Goal: Task Accomplishment & Management: Manage account settings

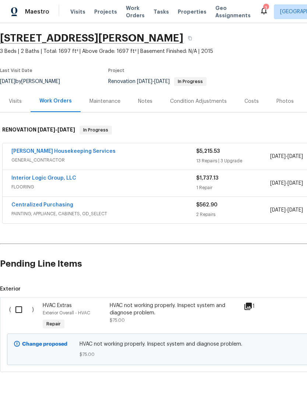
scroll to position [21, 0]
click at [22, 312] on input "checkbox" at bounding box center [21, 310] width 21 height 15
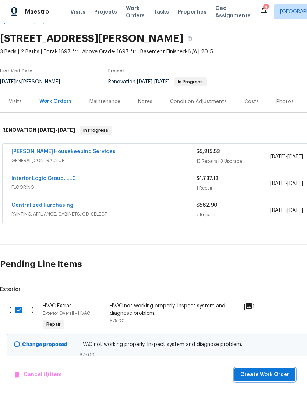
click at [273, 371] on span "Create Work Order" at bounding box center [264, 375] width 49 height 9
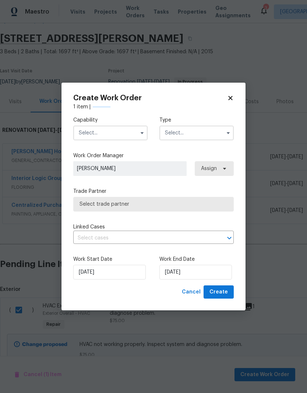
checkbox input "false"
click at [111, 132] on input "text" at bounding box center [110, 133] width 74 height 15
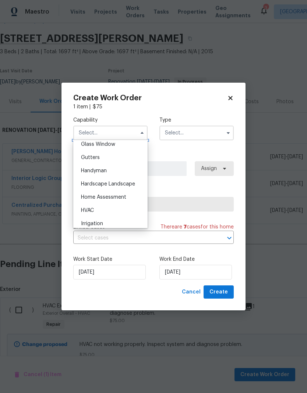
scroll to position [396, 0]
click at [126, 200] on div "HVAC" at bounding box center [110, 196] width 71 height 13
type input "HVAC"
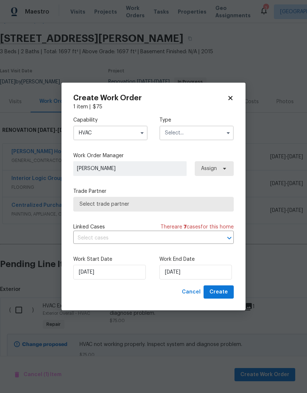
click at [208, 131] on input "text" at bounding box center [196, 133] width 74 height 15
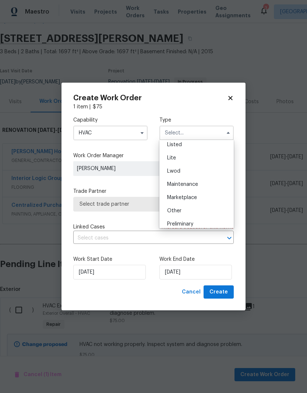
scroll to position [112, 0]
click at [210, 222] on div "Renovation" at bounding box center [196, 221] width 71 height 13
type input "Renovation"
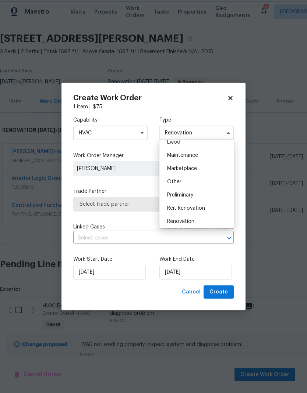
scroll to position [0, 0]
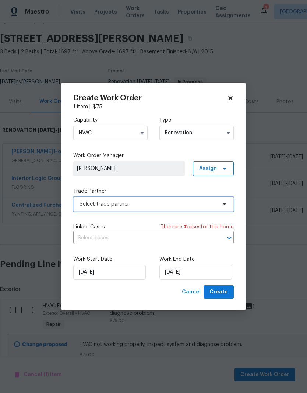
click at [217, 205] on span "Select trade partner" at bounding box center [153, 204] width 160 height 15
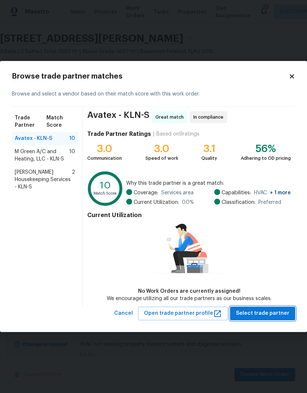
click at [266, 311] on span "Select trade partner" at bounding box center [262, 313] width 53 height 9
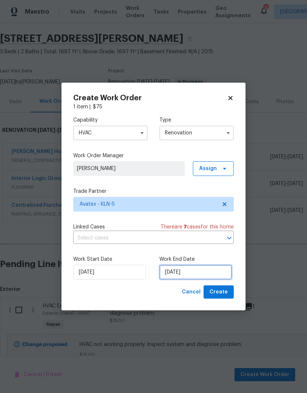
click at [207, 270] on input "8/12/2025" at bounding box center [195, 272] width 72 height 15
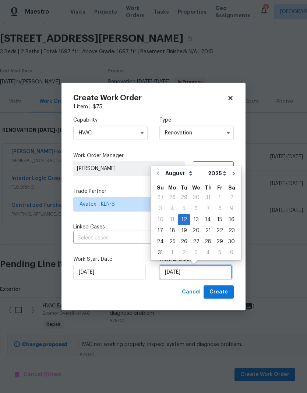
scroll to position [3, 0]
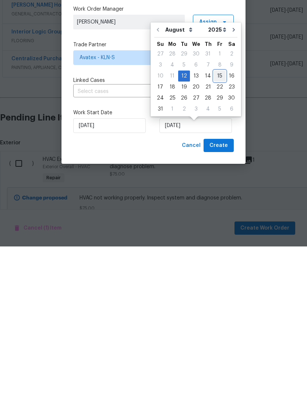
click at [217, 218] on div "15" at bounding box center [220, 223] width 12 height 10
type input "8/15/2025"
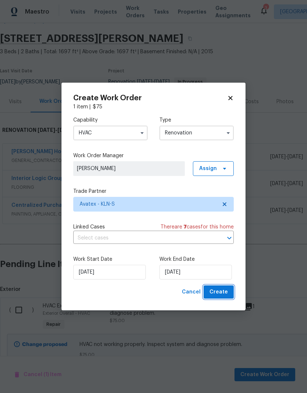
click at [219, 295] on span "Create" at bounding box center [218, 292] width 18 height 9
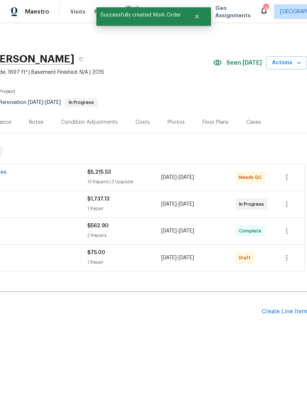
scroll to position [0, 109]
click at [287, 260] on icon "button" at bounding box center [286, 258] width 1 height 6
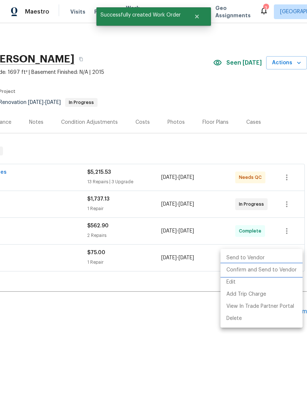
click at [271, 274] on li "Confirm and Send to Vendor" at bounding box center [261, 270] width 82 height 12
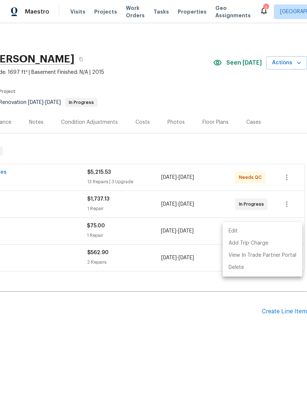
click at [235, 346] on div at bounding box center [153, 196] width 307 height 393
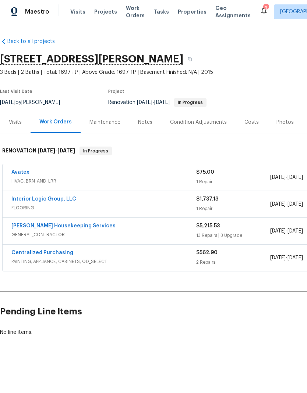
scroll to position [0, -1]
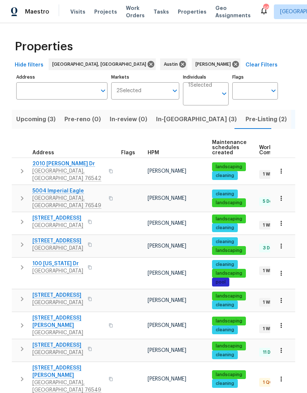
click at [76, 215] on span "1610 Cottonwood Ct" at bounding box center [57, 218] width 51 height 7
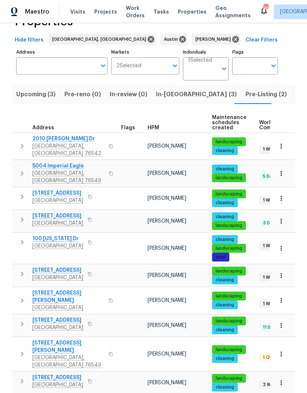
scroll to position [25, 0]
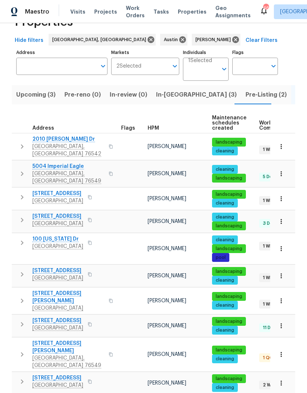
click at [245, 94] on span "Pre-Listing (2)" at bounding box center [265, 95] width 41 height 10
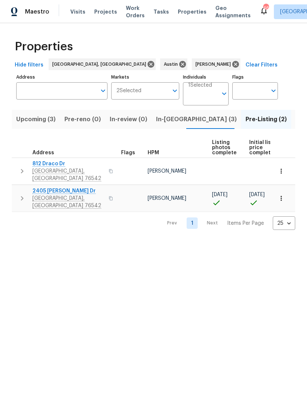
click at [61, 189] on span "2405 Riley Dr" at bounding box center [68, 191] width 72 height 7
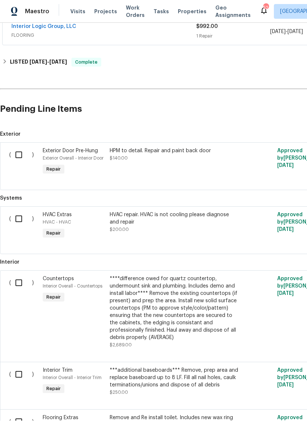
scroll to position [225, 0]
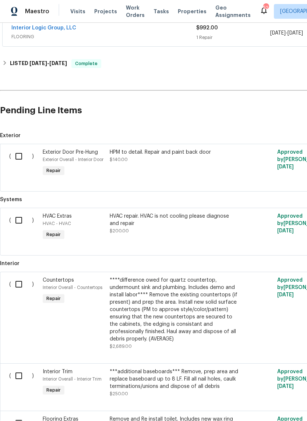
click at [20, 157] on input "checkbox" at bounding box center [21, 156] width 21 height 15
checkbox input "true"
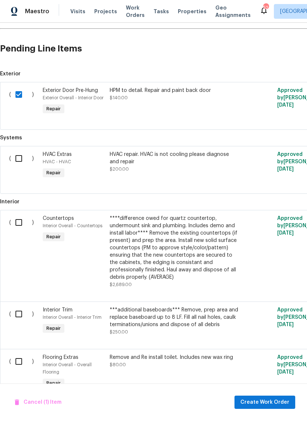
scroll to position [286, 0]
click at [18, 152] on input "checkbox" at bounding box center [21, 158] width 21 height 15
checkbox input "true"
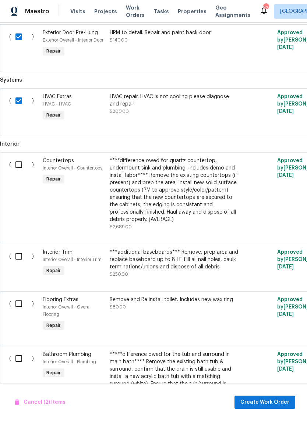
scroll to position [344, 0]
click at [22, 162] on input "checkbox" at bounding box center [21, 164] width 21 height 15
checkbox input "true"
click at [21, 264] on input "checkbox" at bounding box center [21, 256] width 21 height 15
checkbox input "true"
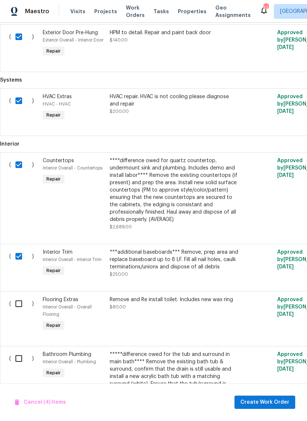
click at [22, 307] on input "checkbox" at bounding box center [21, 303] width 21 height 15
checkbox input "true"
click at [20, 367] on input "checkbox" at bounding box center [21, 358] width 21 height 15
checkbox input "true"
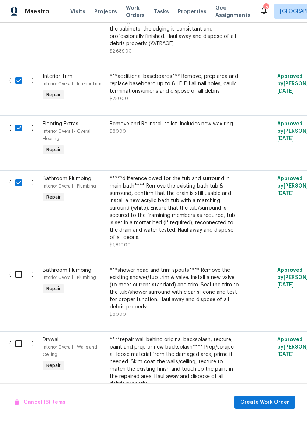
scroll to position [520, 0]
click at [15, 272] on input "checkbox" at bounding box center [21, 274] width 21 height 15
checkbox input "true"
click at [20, 343] on input "checkbox" at bounding box center [21, 343] width 21 height 15
checkbox input "true"
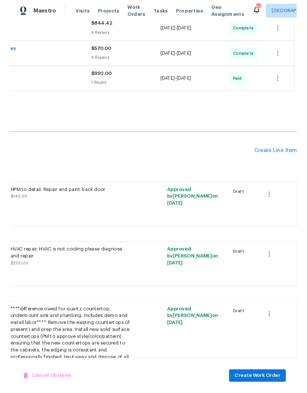
scroll to position [174, 109]
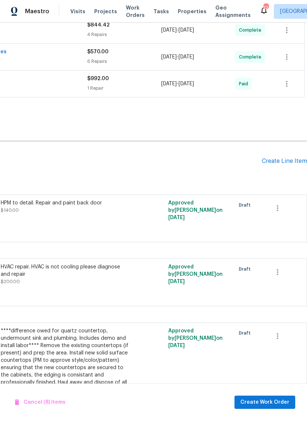
click at [292, 164] on div "Create Line Item" at bounding box center [283, 161] width 45 height 7
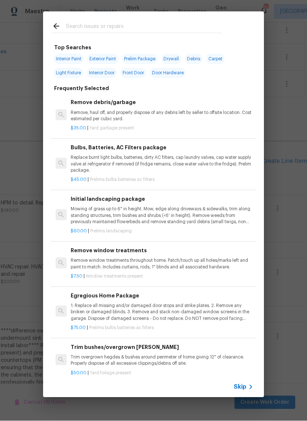
click at [119, 24] on input "text" at bounding box center [144, 27] width 156 height 11
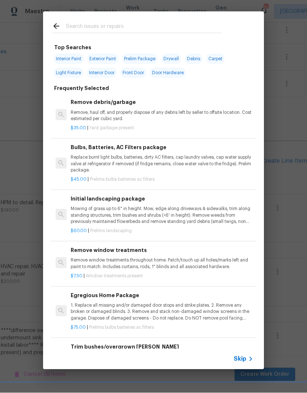
click at [55, 26] on icon at bounding box center [56, 27] width 6 height 6
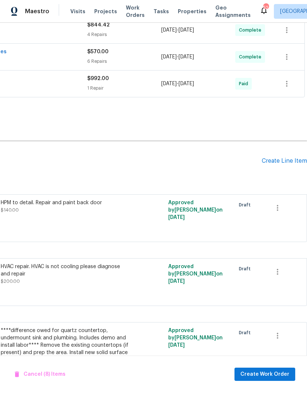
scroll to position [0, 0]
click at [275, 381] on button "Create Work Order" at bounding box center [264, 375] width 61 height 14
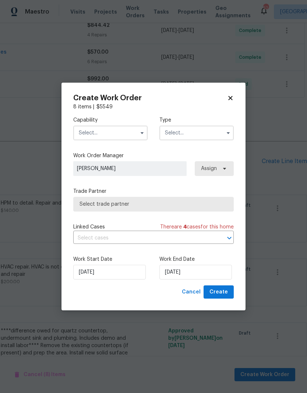
checkbox input "false"
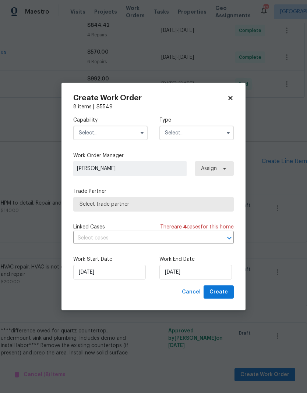
checkbox input "false"
click at [118, 133] on input "text" at bounding box center [110, 133] width 74 height 15
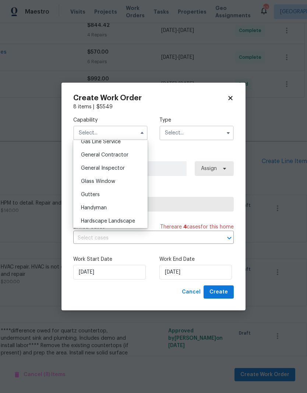
scroll to position [340, 0]
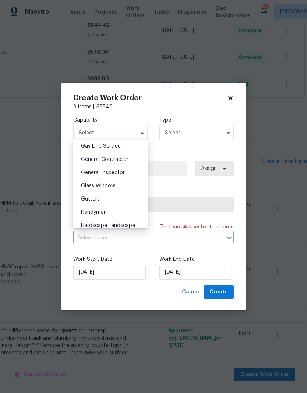
click at [131, 160] on div "General Contractor" at bounding box center [110, 159] width 71 height 13
type input "General Contractor"
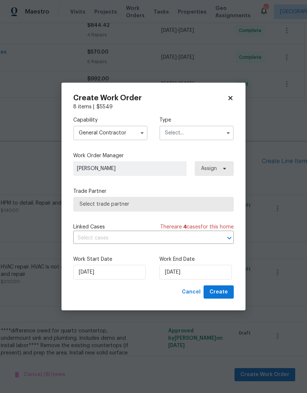
click at [193, 135] on input "text" at bounding box center [196, 133] width 74 height 15
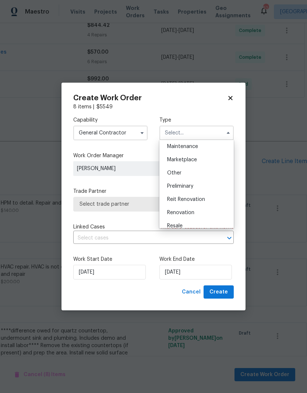
scroll to position [0, 0]
click at [210, 215] on div "Renovation" at bounding box center [196, 212] width 71 height 13
type input "Renovation"
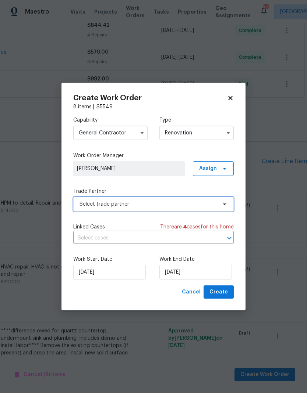
click at [198, 207] on span "Select trade partner" at bounding box center [147, 204] width 137 height 7
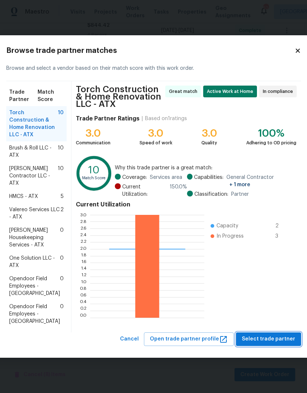
click at [276, 344] on span "Select trade partner" at bounding box center [268, 339] width 53 height 9
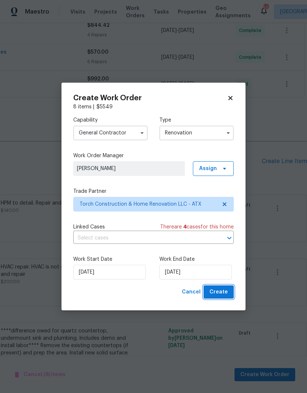
click at [224, 288] on span "Create" at bounding box center [218, 292] width 18 height 9
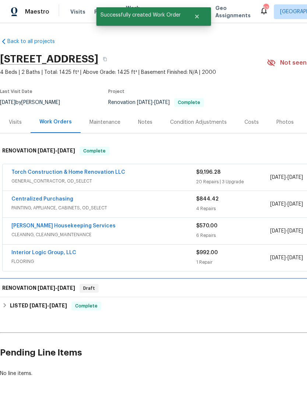
click at [208, 283] on div "RENOVATION 8/12/25 - 8/12/25 Draft" at bounding box center [207, 289] width 415 height 18
click at [128, 288] on div "RENOVATION 8/12/25 - 8/12/25 Draft" at bounding box center [207, 288] width 411 height 9
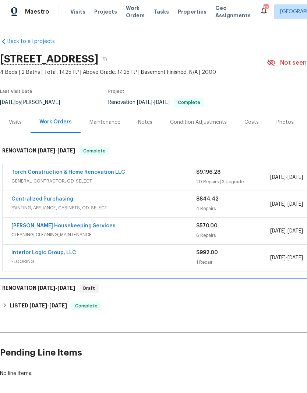
click at [101, 284] on div "RENOVATION 8/12/25 - 8/12/25 Draft" at bounding box center [207, 288] width 411 height 9
click at [74, 288] on span "8/12/25" at bounding box center [66, 288] width 18 height 5
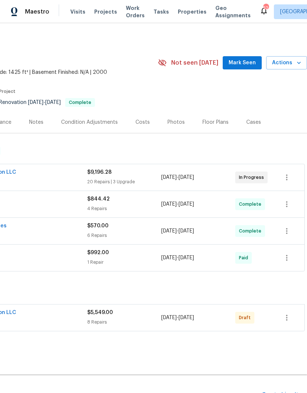
scroll to position [0, 109]
click at [287, 325] on button "button" at bounding box center [287, 318] width 18 height 18
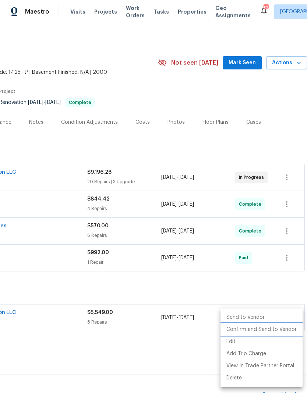
click at [278, 335] on li "Confirm and Send to Vendor" at bounding box center [261, 330] width 82 height 12
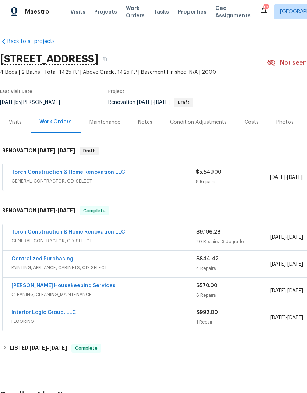
scroll to position [0, 0]
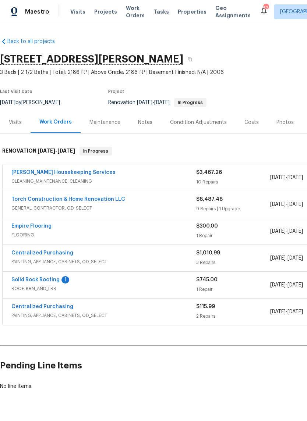
click at [36, 167] on div "[PERSON_NAME] Housekeeping Services CLEANING_MAINTENANCE, CLEANING $3,467.26 10…" at bounding box center [208, 177] width 410 height 26
click at [36, 170] on link "[PERSON_NAME] Housekeeping Services" at bounding box center [63, 172] width 104 height 5
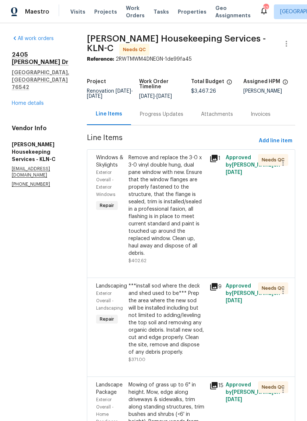
click at [174, 204] on div "Remove and replace the 3-0 x 3-0 vinyl double hung, dual pane window with new. …" at bounding box center [166, 205] width 76 height 103
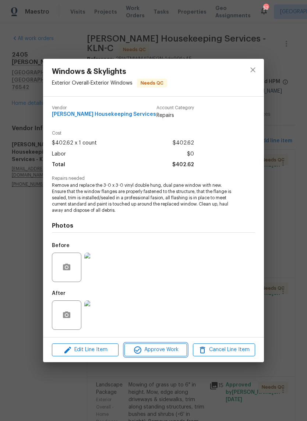
click at [167, 354] on span "Approve Work" at bounding box center [155, 349] width 58 height 9
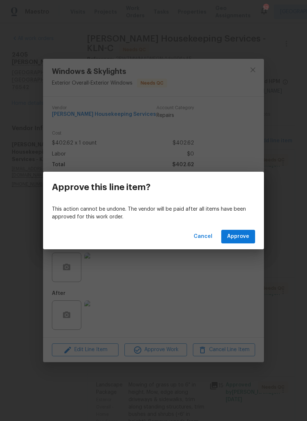
click at [239, 239] on span "Approve" at bounding box center [238, 236] width 22 height 9
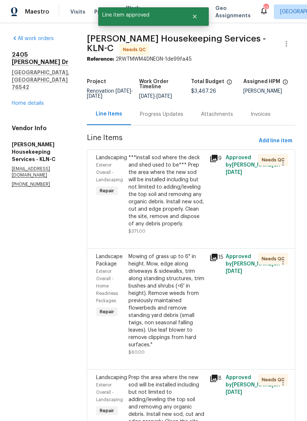
click at [168, 213] on div "***install sod where the deck and shed used to be*** Prep the area where the ne…" at bounding box center [166, 191] width 76 height 74
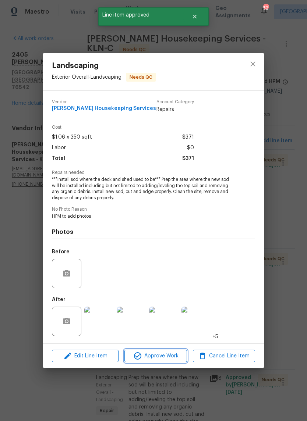
click at [179, 357] on span "Approve Work" at bounding box center [155, 355] width 58 height 9
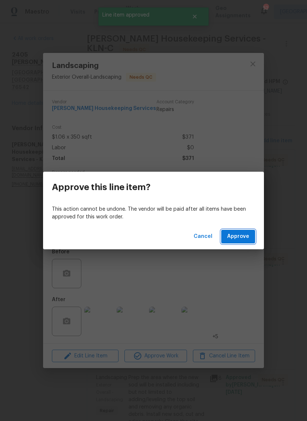
click at [244, 235] on span "Approve" at bounding box center [238, 236] width 22 height 9
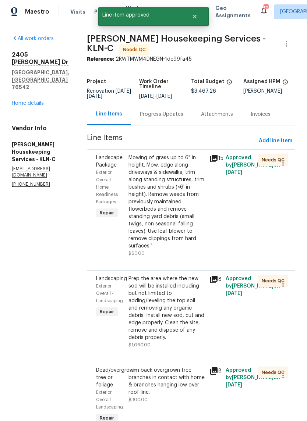
click at [175, 218] on div "Mowing of grass up to 6" in height. Mow, edge along driveways & sidewalks, trim…" at bounding box center [166, 202] width 76 height 96
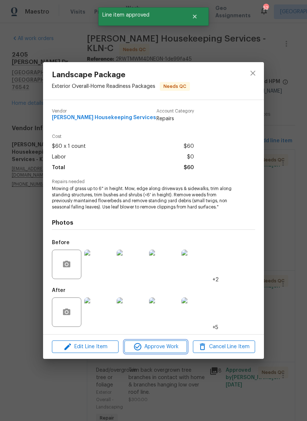
click at [170, 347] on span "Approve Work" at bounding box center [155, 346] width 58 height 9
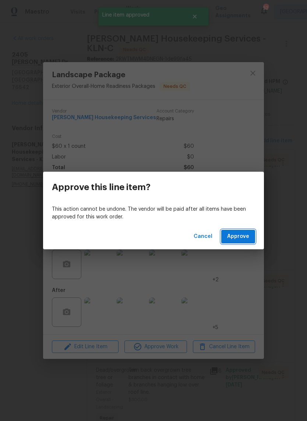
click at [242, 238] on span "Approve" at bounding box center [238, 236] width 22 height 9
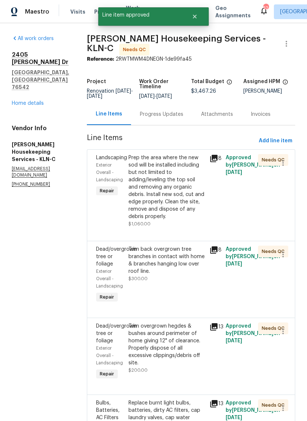
click at [171, 205] on div "Prep the area where the new sod will be installed including but not limited to …" at bounding box center [166, 187] width 76 height 66
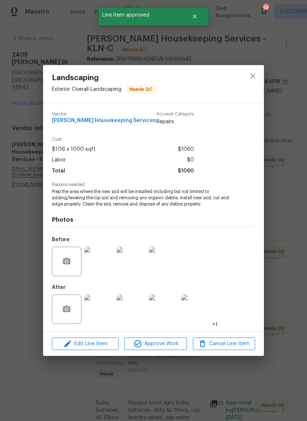
click at [179, 343] on span "Approve Work" at bounding box center [155, 343] width 58 height 9
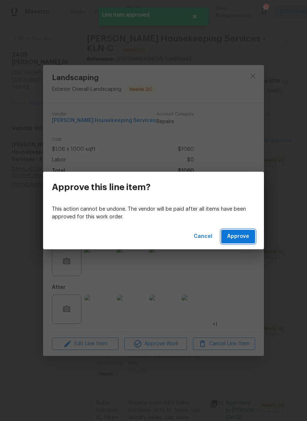
click at [247, 232] on span "Approve" at bounding box center [238, 236] width 22 height 9
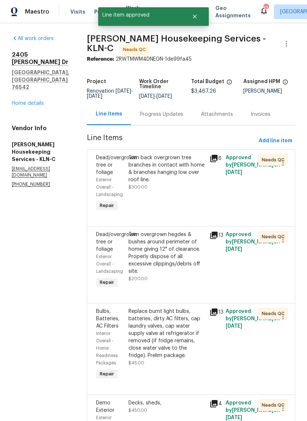
click at [176, 190] on div "Trim back overgrown tree branches in contact with home & branches hanging low o…" at bounding box center [166, 172] width 76 height 37
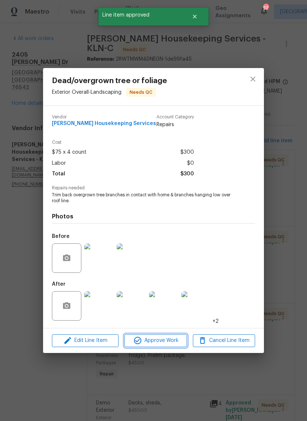
click at [171, 343] on span "Approve Work" at bounding box center [155, 340] width 58 height 9
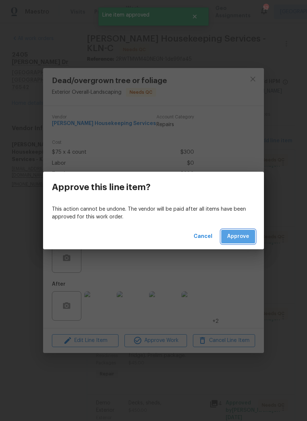
click at [245, 232] on span "Approve" at bounding box center [238, 236] width 22 height 9
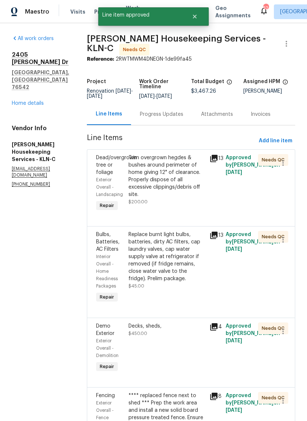
click at [173, 177] on div "Trim overgrown hegdes & bushes around perimeter of home giving 12" of clearance…" at bounding box center [166, 176] width 76 height 44
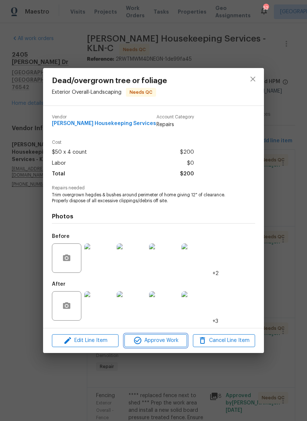
click at [168, 347] on button "Approve Work" at bounding box center [155, 340] width 62 height 13
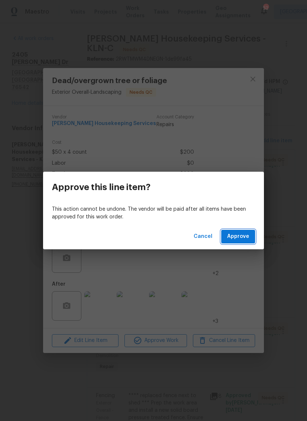
click at [245, 236] on span "Approve" at bounding box center [238, 236] width 22 height 9
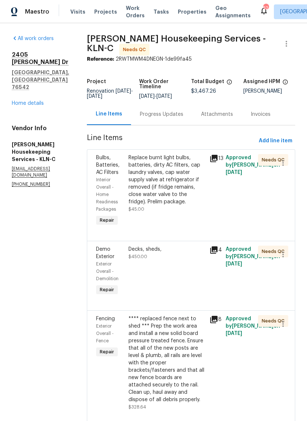
click at [164, 171] on div "Replace burnt light bulbs, batteries, dirty AC filters, cap laundry valves, cap…" at bounding box center [166, 179] width 76 height 51
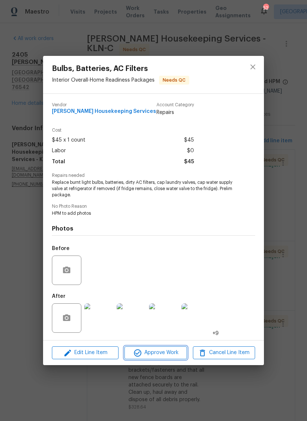
click at [169, 353] on span "Approve Work" at bounding box center [155, 352] width 58 height 9
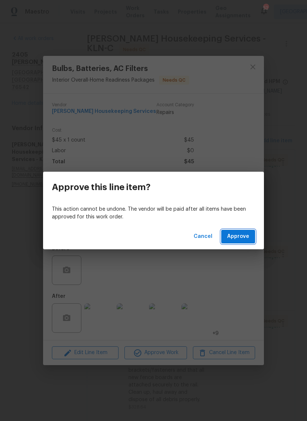
click at [246, 236] on span "Approve" at bounding box center [238, 236] width 22 height 9
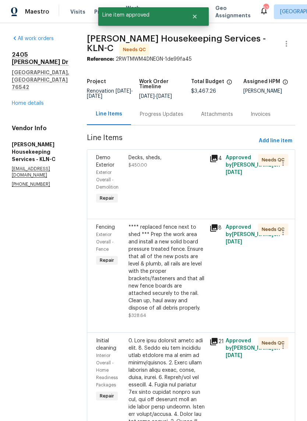
click at [182, 186] on div "Decks, sheds, $450.00" at bounding box center [166, 180] width 81 height 56
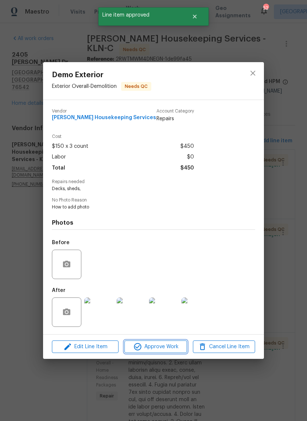
click at [166, 342] on button "Approve Work" at bounding box center [155, 346] width 62 height 13
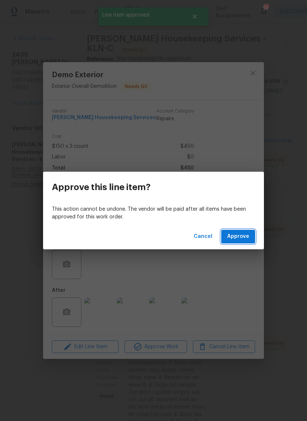
click at [244, 233] on span "Approve" at bounding box center [238, 236] width 22 height 9
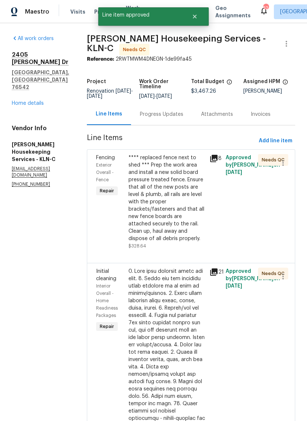
click at [187, 174] on div "**** replaced fence next to shed *** Prep the work area and install a new solid…" at bounding box center [166, 198] width 76 height 88
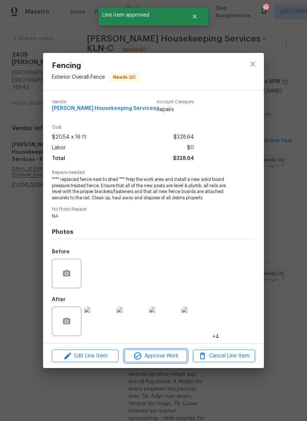
click at [163, 356] on span "Approve Work" at bounding box center [155, 355] width 58 height 9
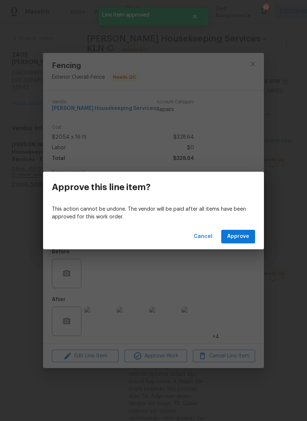
click at [238, 236] on span "Approve" at bounding box center [238, 236] width 22 height 9
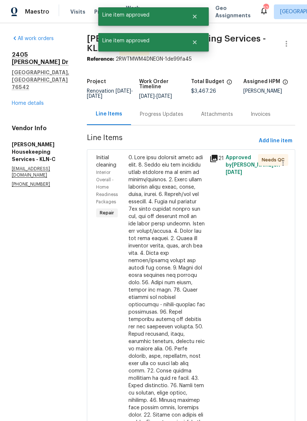
click at [183, 189] on div at bounding box center [166, 330] width 76 height 353
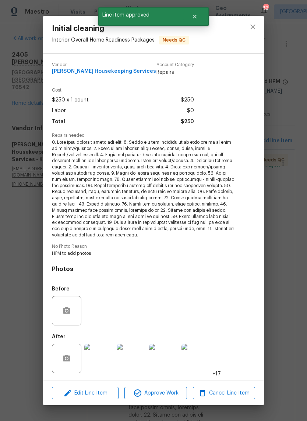
click at [169, 382] on div "Edit Line Item Approve Work Cancel Line Item" at bounding box center [153, 393] width 221 height 25
click at [172, 389] on span "Approve Work" at bounding box center [155, 393] width 58 height 9
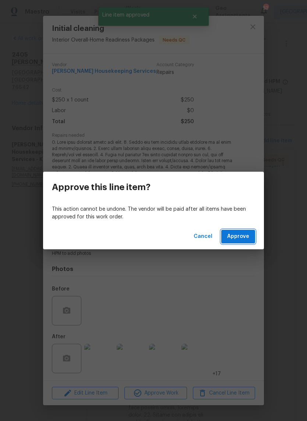
click at [245, 232] on button "Approve" at bounding box center [238, 237] width 34 height 14
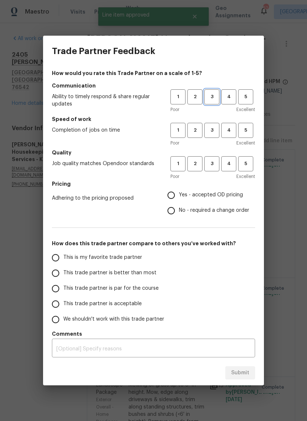
click at [214, 94] on span "3" at bounding box center [212, 97] width 14 height 8
click at [208, 136] on button "3" at bounding box center [211, 130] width 15 height 15
click at [211, 168] on button "3" at bounding box center [211, 163] width 15 height 15
click at [175, 194] on input "Yes - accepted OD pricing" at bounding box center [170, 195] width 15 height 15
radio input "true"
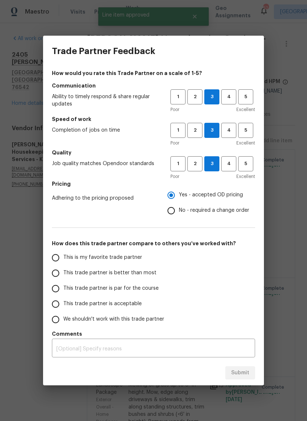
click at [57, 291] on input "This trade partner is par for the course" at bounding box center [55, 288] width 15 height 15
click at [250, 372] on button "Submit" at bounding box center [240, 373] width 30 height 14
radio input "true"
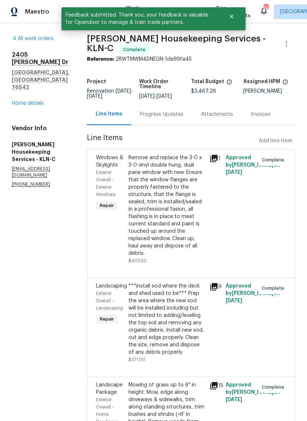
click at [47, 88] on div "All work orders 2405 Riley Dr Killeen, TX 76542 Home details Vendor Info Arelis…" at bounding box center [40, 111] width 57 height 153
click at [27, 101] on link "Home details" at bounding box center [28, 103] width 32 height 5
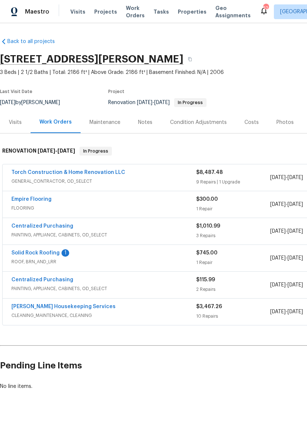
click at [57, 253] on link "Solid Rock Roofing" at bounding box center [35, 252] width 48 height 5
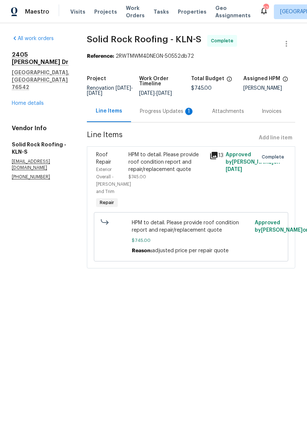
click at [174, 112] on div "Progress Updates 1" at bounding box center [167, 111] width 54 height 7
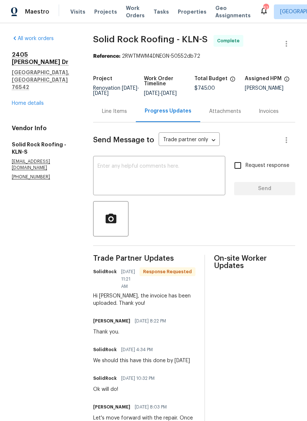
click at [49, 80] on div "2405 Riley Dr Killeen, TX 76542 Home details" at bounding box center [44, 79] width 64 height 56
click at [43, 101] on link "Home details" at bounding box center [28, 103] width 32 height 5
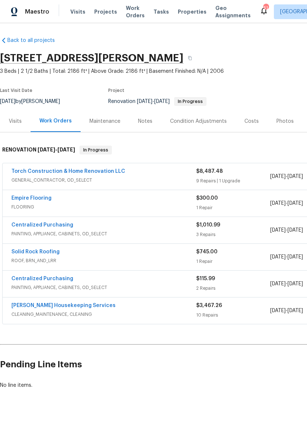
scroll to position [1, 0]
click at [40, 174] on link "Torch Construction & Home Renovation LLC" at bounding box center [68, 171] width 114 height 5
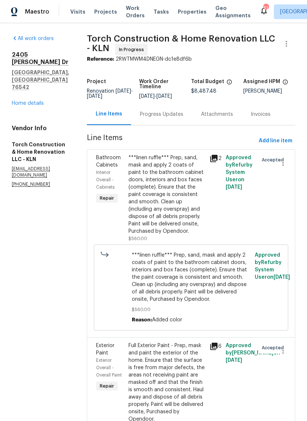
click at [183, 118] on div "Progress Updates" at bounding box center [161, 114] width 43 height 7
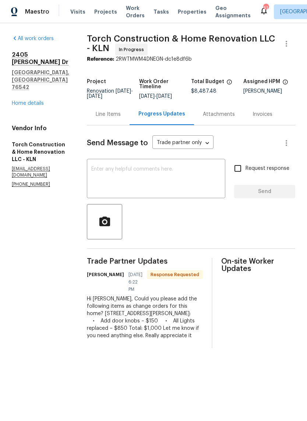
click at [121, 118] on div "Line Items" at bounding box center [108, 114] width 25 height 7
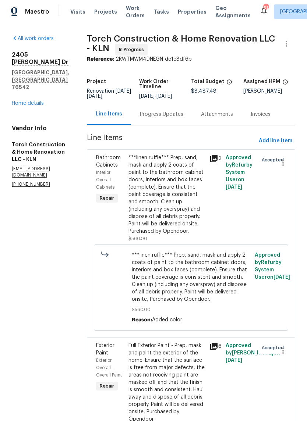
click at [40, 101] on link "Home details" at bounding box center [28, 103] width 32 height 5
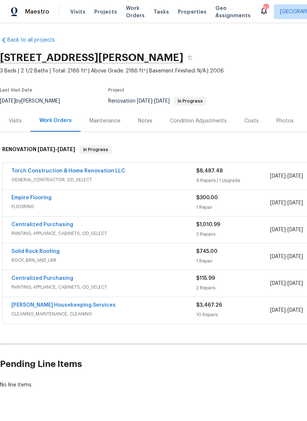
scroll to position [1, 0]
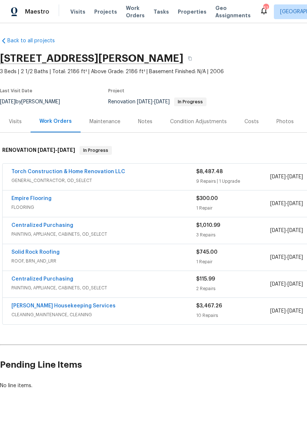
click at [50, 174] on link "Torch Construction & Home Renovation LLC" at bounding box center [68, 171] width 114 height 5
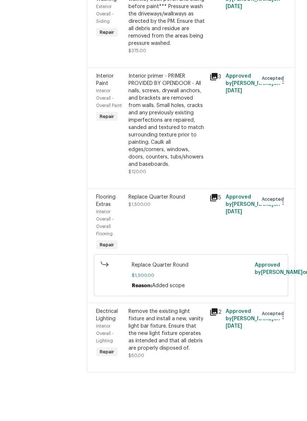
scroll to position [18, 0]
click at [182, 335] on div "Remove the existing light fixture and install a new, vanity light bar fixture. …" at bounding box center [166, 357] width 76 height 44
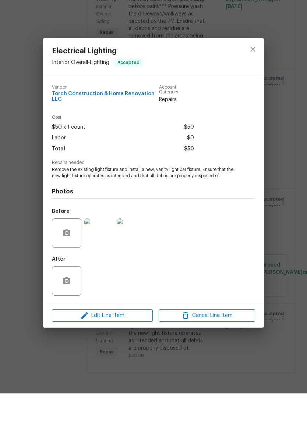
click at [247, 364] on div "Electrical Lighting Interior Overall - Lighting Accepted Vendor Torch Construct…" at bounding box center [153, 210] width 307 height 421
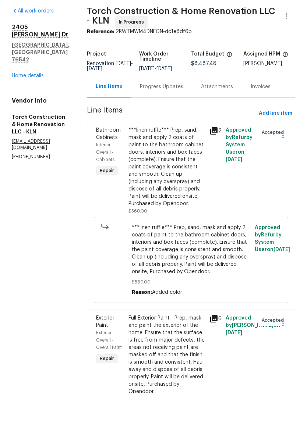
scroll to position [0, 0]
click at [181, 103] on div "Progress Updates" at bounding box center [161, 114] width 61 height 22
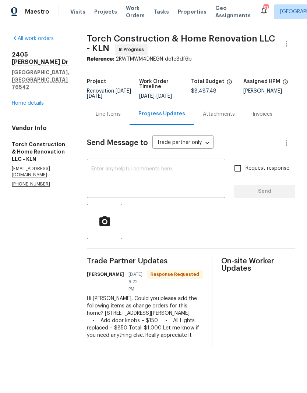
click at [121, 118] on div "Line Items" at bounding box center [108, 114] width 25 height 7
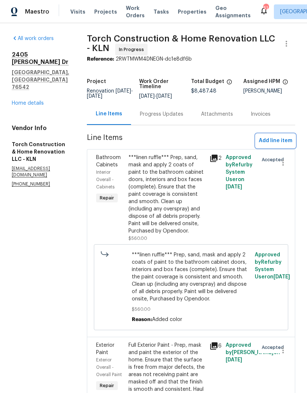
click at [281, 146] on span "Add line item" at bounding box center [274, 140] width 33 height 9
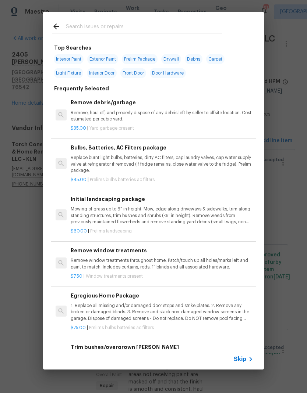
click at [140, 31] on input "text" at bounding box center [144, 27] width 156 height 11
type input "Door"
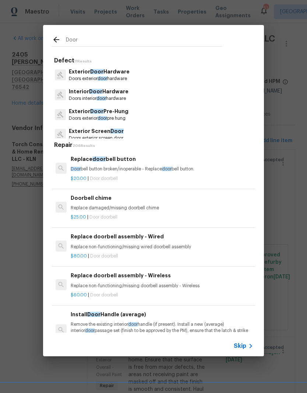
click at [121, 98] on p "Doors interior door hardware" at bounding box center [99, 99] width 60 height 6
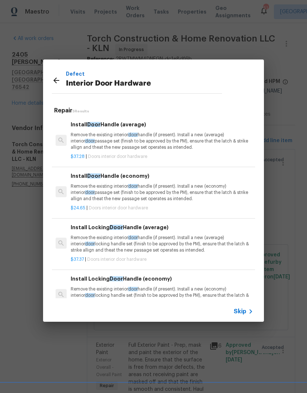
click at [199, 192] on p "Remove the existing interior door handle (if present). Install a new (economy) …" at bounding box center [162, 192] width 182 height 19
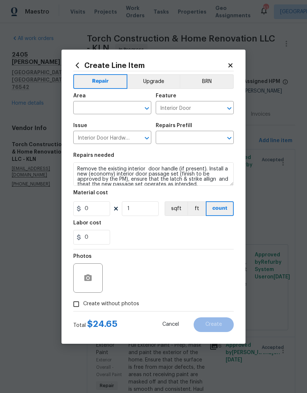
type input "Install Door Handle (economy) $24.65"
click at [104, 212] on input "24.65" at bounding box center [91, 208] width 37 height 15
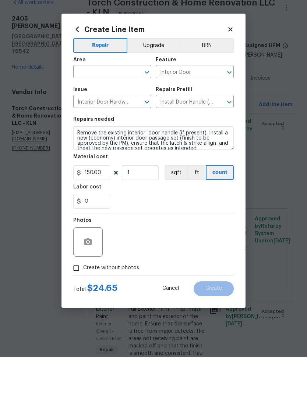
click at [112, 103] on input "text" at bounding box center [101, 108] width 57 height 11
type input "150"
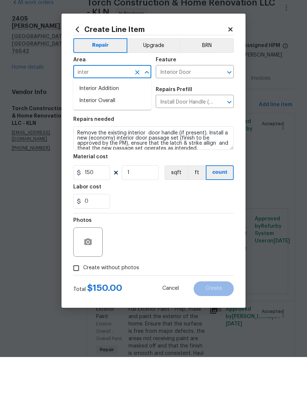
click at [117, 131] on li "Interior Overall" at bounding box center [112, 137] width 78 height 12
type input "Interior Overall"
click at [158, 74] on button "Upgrade" at bounding box center [153, 81] width 53 height 15
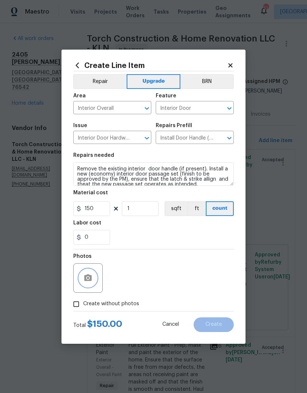
click at [92, 279] on button "button" at bounding box center [88, 279] width 18 height 18
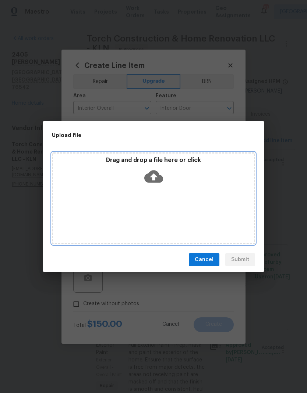
click at [160, 179] on icon at bounding box center [153, 177] width 19 height 13
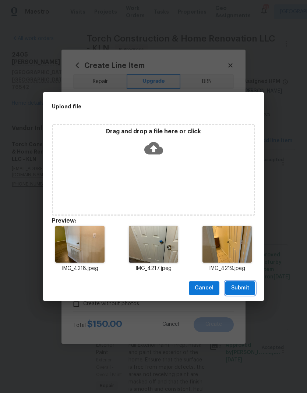
click at [245, 289] on span "Submit" at bounding box center [240, 288] width 18 height 9
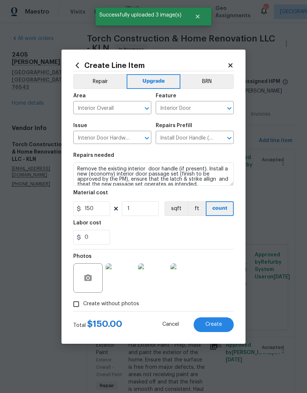
click at [211, 324] on span "Create" at bounding box center [213, 325] width 17 height 6
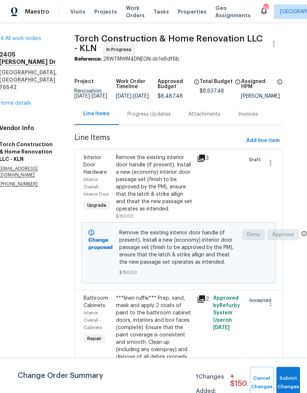
scroll to position [0, 13]
click at [272, 146] on span "Add line item" at bounding box center [262, 140] width 33 height 9
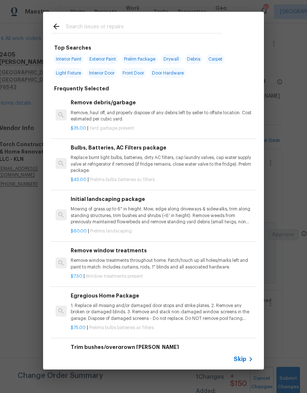
click at [138, 27] on input "text" at bounding box center [144, 27] width 156 height 11
type input "Light"
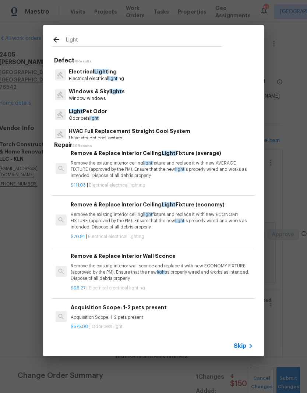
scroll to position [554, 0]
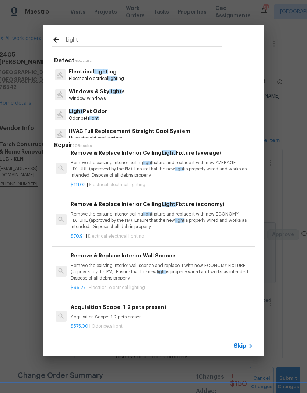
click at [218, 223] on p "Remove the existing interior ceiling light fixture and replace it with new ECON…" at bounding box center [162, 220] width 182 height 19
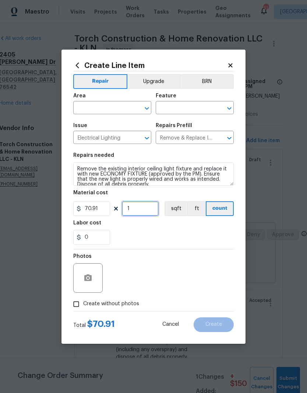
click at [144, 208] on input "1" at bounding box center [140, 208] width 37 height 15
click at [185, 236] on div "0" at bounding box center [153, 237] width 160 height 15
click at [152, 214] on input "5" at bounding box center [140, 208] width 37 height 15
type input "4"
click at [183, 228] on div "Labor cost" at bounding box center [153, 226] width 160 height 10
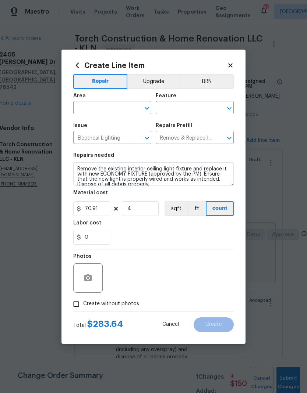
click at [123, 106] on input "text" at bounding box center [101, 108] width 57 height 11
click at [122, 133] on li "Interior Overall" at bounding box center [112, 137] width 78 height 12
type input "Interior Overall"
click at [190, 109] on input "text" at bounding box center [184, 108] width 57 height 11
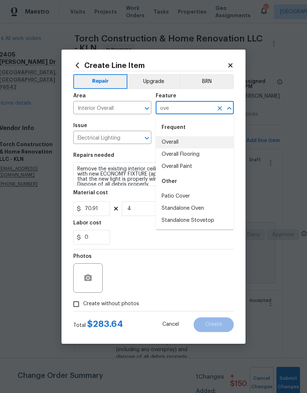
click at [199, 141] on li "Overall" at bounding box center [195, 142] width 78 height 12
type input "Overall"
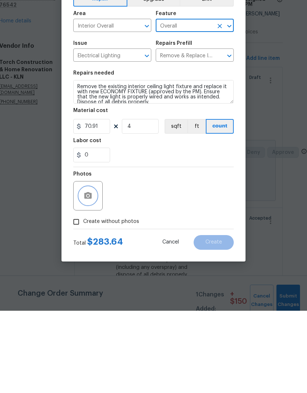
click at [95, 270] on button "button" at bounding box center [88, 279] width 18 height 18
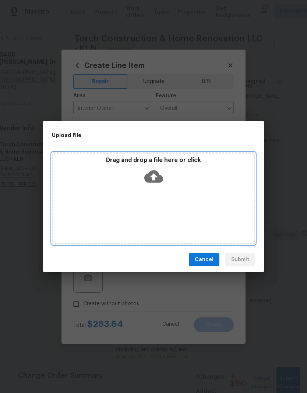
click at [155, 171] on icon at bounding box center [153, 177] width 19 height 13
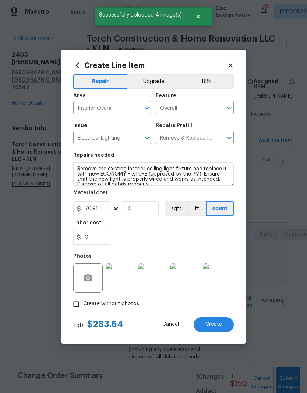
scroll to position [0, 13]
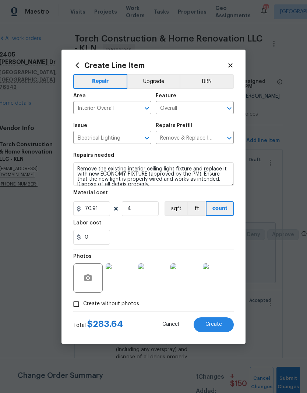
click at [156, 79] on button "Upgrade" at bounding box center [153, 81] width 53 height 15
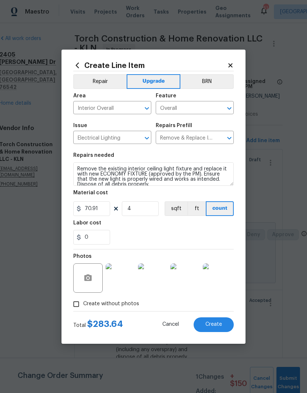
click at [217, 320] on button "Create" at bounding box center [213, 325] width 40 height 15
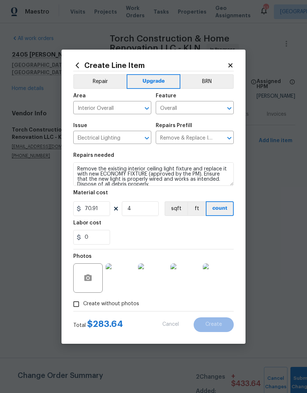
scroll to position [0, 0]
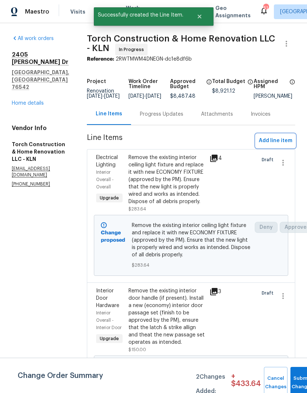
click at [281, 146] on span "Add line item" at bounding box center [274, 140] width 33 height 9
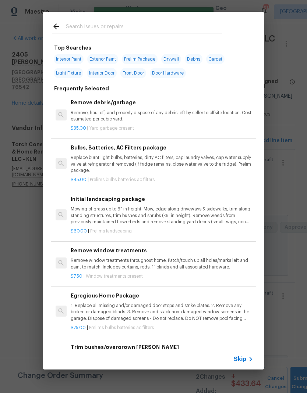
click at [117, 20] on div at bounding box center [137, 26] width 188 height 29
click at [74, 70] on span "Light Fixture" at bounding box center [68, 73] width 29 height 10
type input "Light Fixture"
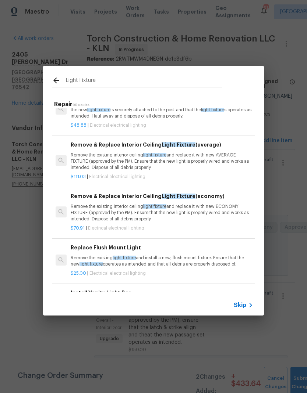
scroll to position [71, 0]
click at [212, 218] on p "Remove the existing interior ceiling light fixture and replace it with new ECON…" at bounding box center [162, 212] width 182 height 19
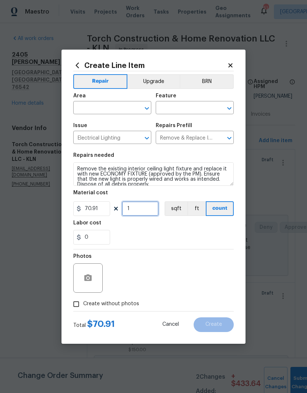
click at [149, 211] on input "1" at bounding box center [140, 208] width 37 height 15
type input "8"
click at [198, 231] on div "0" at bounding box center [153, 237] width 160 height 15
click at [130, 111] on input "text" at bounding box center [101, 108] width 57 height 11
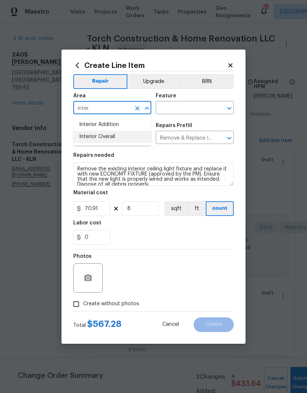
click at [134, 140] on li "Interior Overall" at bounding box center [112, 137] width 78 height 12
type input "Interior Overall"
click at [190, 107] on input "text" at bounding box center [184, 108] width 57 height 11
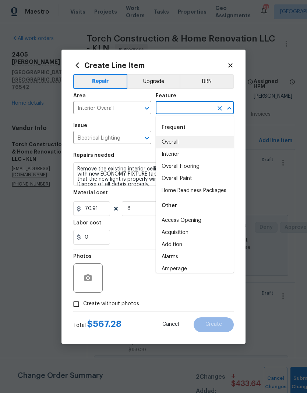
click at [197, 142] on li "Overall" at bounding box center [195, 142] width 78 height 12
type input "Overall"
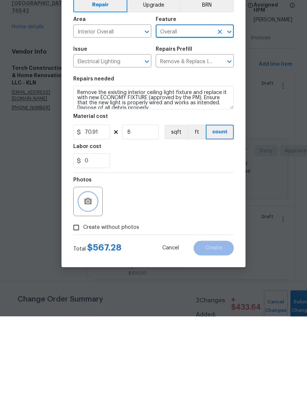
click at [90, 275] on icon "button" at bounding box center [87, 278] width 7 height 7
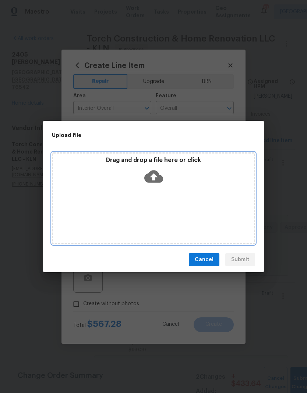
click at [156, 180] on icon at bounding box center [153, 177] width 19 height 13
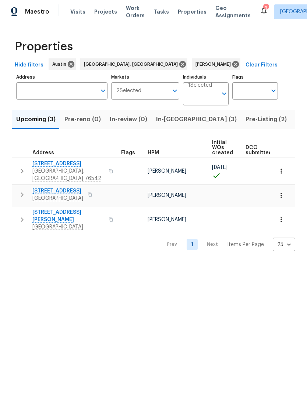
click at [167, 118] on span "In-[GEOGRAPHIC_DATA] (3)" at bounding box center [196, 119] width 81 height 10
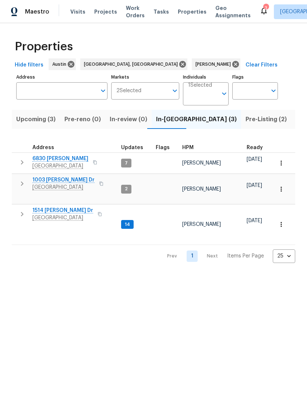
click at [241, 128] on button "Pre-Listing (2)" at bounding box center [266, 119] width 50 height 19
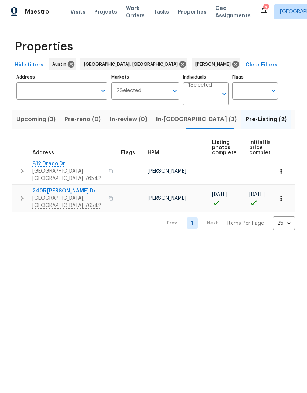
click at [53, 164] on span "812 Draco Dr" at bounding box center [68, 163] width 72 height 7
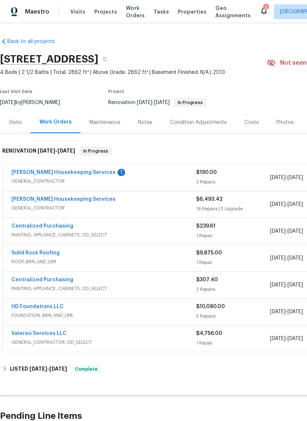
click at [82, 167] on div "[PERSON_NAME] Housekeeping Services 1 GENERAL_CONTRACTOR $190.00 3 Repairs [DAT…" at bounding box center [208, 177] width 410 height 26
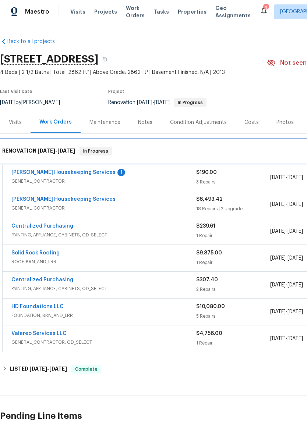
click at [74, 163] on div "RENOVATION [DATE] - [DATE] In Progress" at bounding box center [207, 151] width 415 height 24
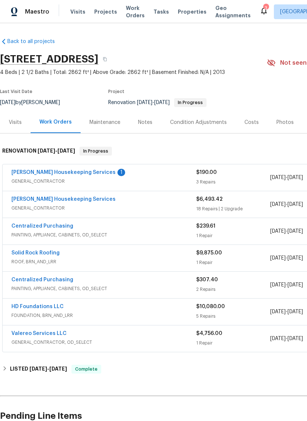
click at [72, 174] on link "[PERSON_NAME] Housekeeping Services" at bounding box center [63, 172] width 104 height 5
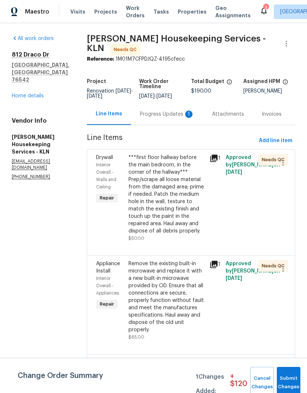
click at [162, 118] on div "Progress Updates 1" at bounding box center [167, 114] width 54 height 7
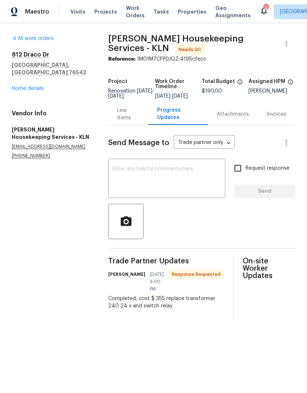
click at [36, 86] on link "Home details" at bounding box center [28, 88] width 32 height 5
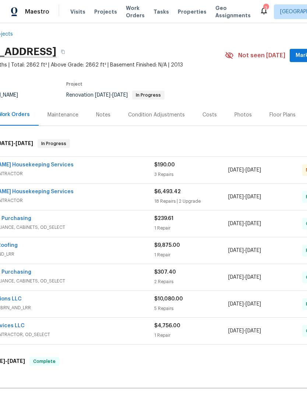
scroll to position [8, 43]
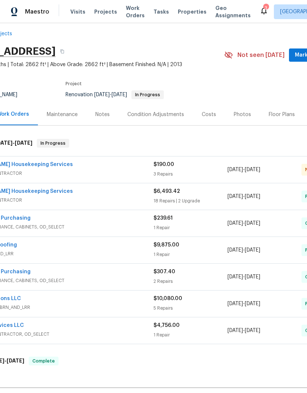
click at [35, 166] on link "[PERSON_NAME] Housekeeping Services" at bounding box center [21, 164] width 104 height 5
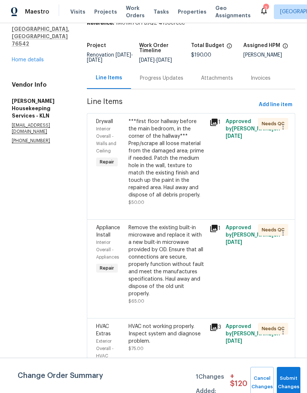
scroll to position [29, 0]
click at [179, 323] on div "HVAC not working properly. Inspect system and diagnose problem." at bounding box center [166, 334] width 76 height 22
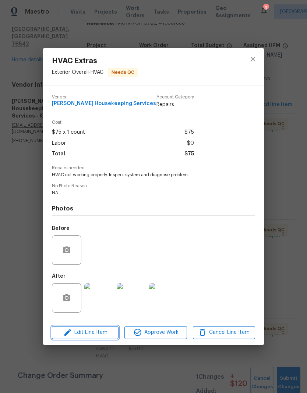
click at [105, 336] on span "Edit Line Item" at bounding box center [85, 332] width 62 height 9
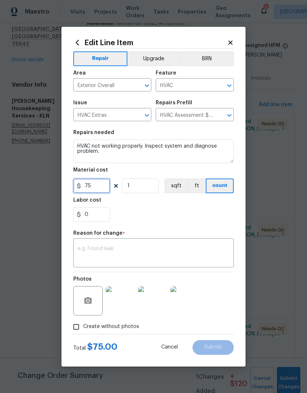
click at [100, 187] on input "75" at bounding box center [91, 186] width 37 height 15
type input "355"
click at [174, 223] on section "Repairs needed HVAC not working properly. Inspect system and diagnose problem. …" at bounding box center [153, 176] width 160 height 101
click at [156, 255] on textarea at bounding box center [153, 253] width 151 height 15
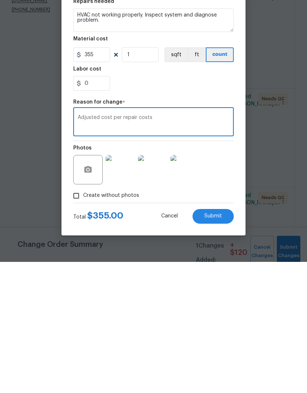
type textarea "Adjusted cost per repair costs"
click at [204, 272] on div "Photos" at bounding box center [153, 296] width 160 height 48
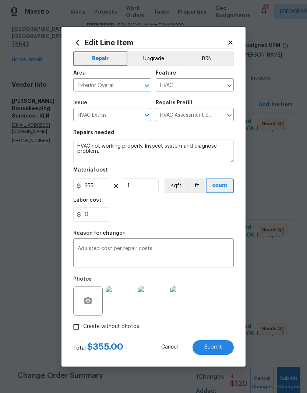
click at [219, 351] on button "Submit" at bounding box center [212, 347] width 41 height 15
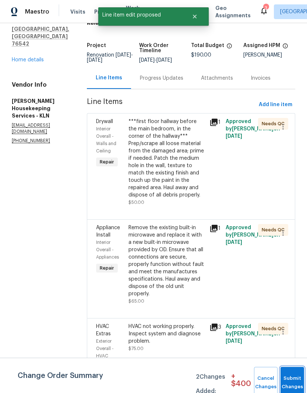
click at [290, 375] on button "Submit Changes" at bounding box center [292, 383] width 24 height 32
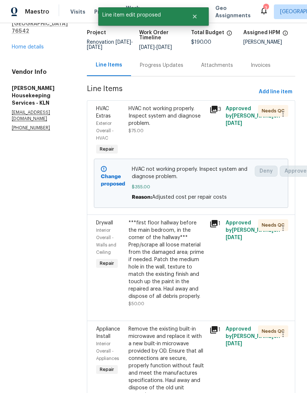
scroll to position [49, 0]
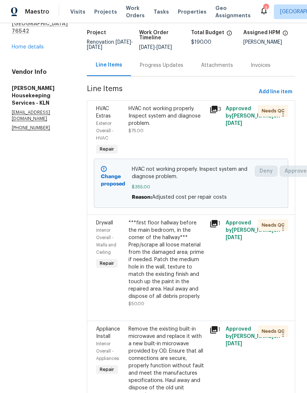
click at [189, 272] on div "***first floor hallway before the main bedroom, in the corner of the hallway***…" at bounding box center [166, 260] width 76 height 81
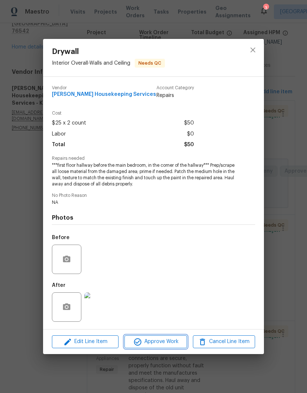
click at [171, 345] on span "Approve Work" at bounding box center [155, 342] width 58 height 9
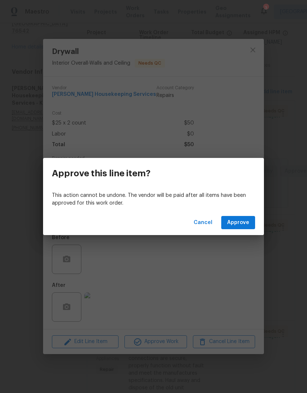
click at [245, 225] on span "Approve" at bounding box center [238, 222] width 22 height 9
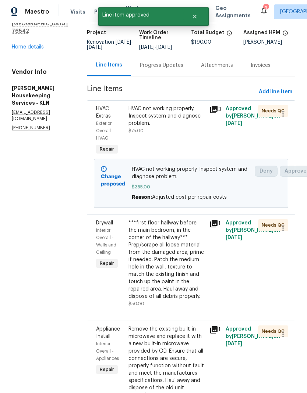
scroll to position [0, 0]
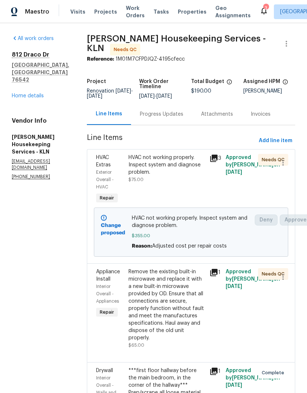
click at [176, 318] on div "Remove the existing built-in microwave and replace it with a new built-in micro…" at bounding box center [166, 305] width 76 height 74
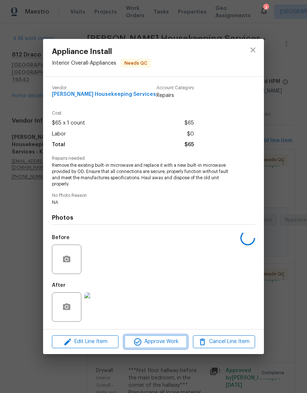
click at [171, 348] on button "Approve Work" at bounding box center [155, 342] width 62 height 13
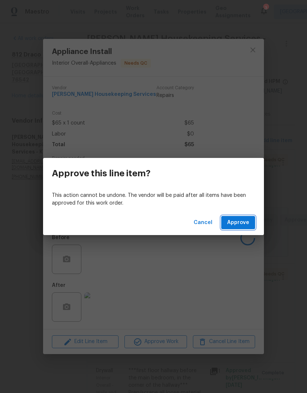
click at [241, 228] on button "Approve" at bounding box center [238, 223] width 34 height 14
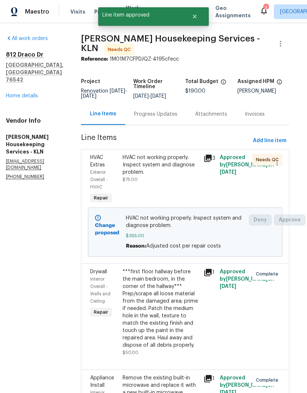
scroll to position [0, 6]
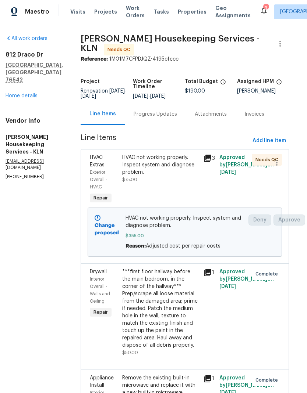
click at [35, 93] on link "Home details" at bounding box center [22, 95] width 32 height 5
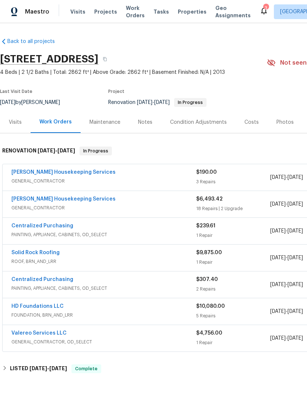
click at [210, 126] on div "Condition Adjustments" at bounding box center [198, 122] width 57 height 7
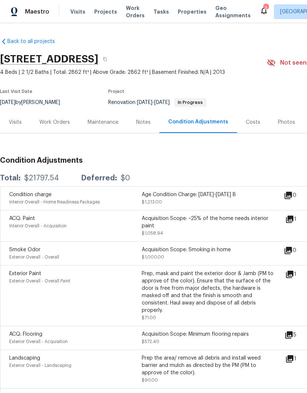
click at [283, 128] on div "Photos" at bounding box center [286, 122] width 35 height 22
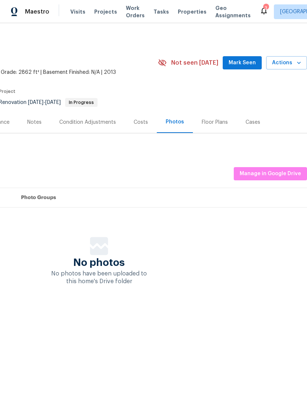
scroll to position [0, 109]
click at [291, 172] on span "Manage in Google Drive" at bounding box center [269, 173] width 61 height 9
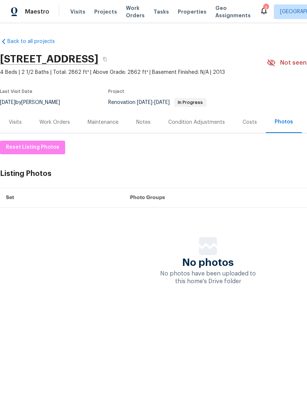
scroll to position [0, 0]
click at [19, 122] on div "Visits" at bounding box center [15, 122] width 13 height 7
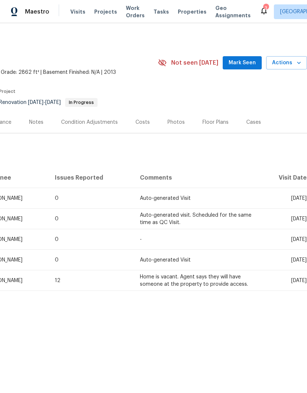
scroll to position [0, 109]
click at [298, 65] on icon "button" at bounding box center [298, 62] width 7 height 7
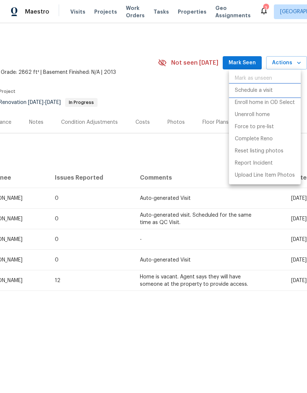
click at [274, 93] on li "Schedule a visit" at bounding box center [265, 91] width 72 height 12
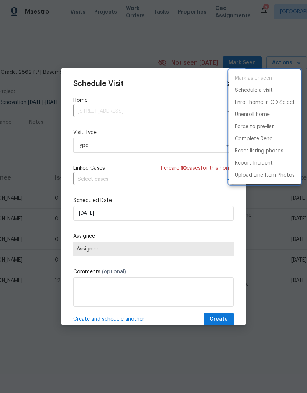
click at [127, 146] on div at bounding box center [153, 196] width 307 height 393
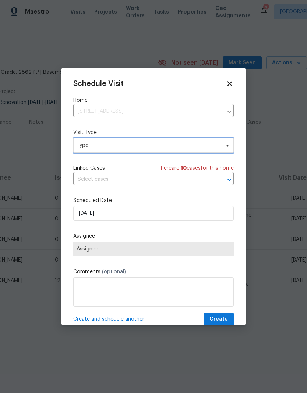
click at [137, 146] on span "Type" at bounding box center [147, 145] width 143 height 7
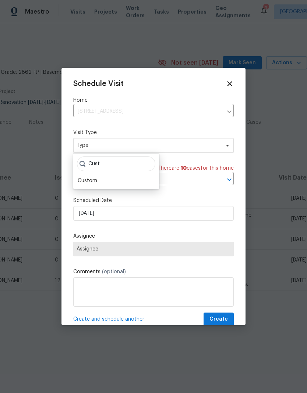
type input "Cust"
click at [119, 183] on div "Custom" at bounding box center [115, 181] width 81 height 10
click at [117, 179] on div "Custom" at bounding box center [115, 181] width 81 height 10
click at [108, 184] on div "Custom" at bounding box center [115, 181] width 81 height 10
click at [107, 183] on div "Custom" at bounding box center [115, 181] width 81 height 10
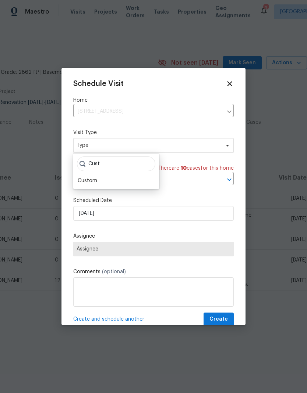
click at [101, 185] on div "Custom" at bounding box center [115, 181] width 81 height 10
click at [93, 182] on div "Custom" at bounding box center [87, 180] width 19 height 7
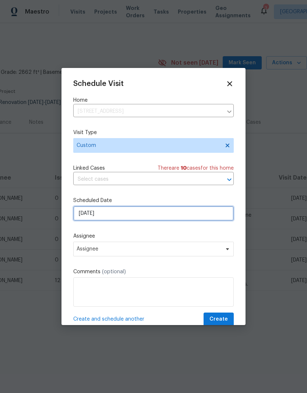
click at [119, 220] on input "[DATE]" at bounding box center [153, 213] width 160 height 15
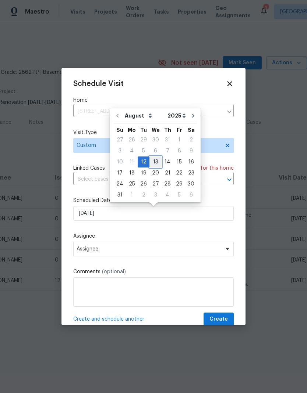
click at [153, 162] on div "13" at bounding box center [155, 162] width 12 height 10
type input "[DATE]"
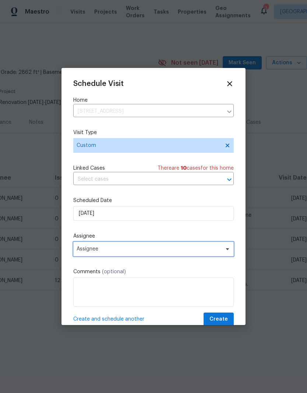
click at [129, 254] on span "Assignee" at bounding box center [153, 249] width 160 height 15
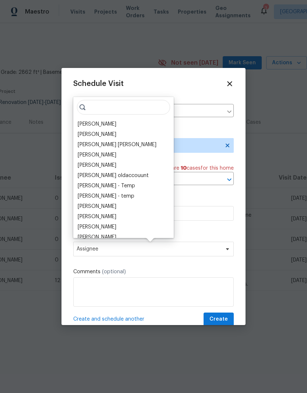
click at [122, 122] on div "[PERSON_NAME]" at bounding box center [123, 124] width 96 height 10
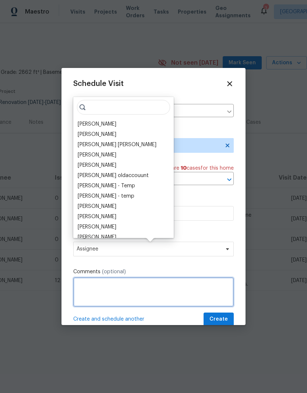
click at [140, 295] on textarea at bounding box center [153, 292] width 160 height 29
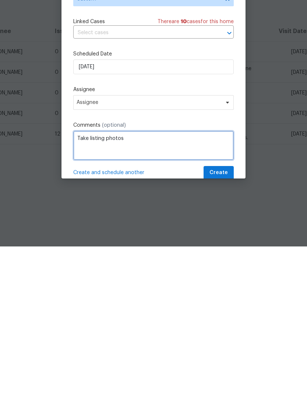
type textarea "Take listing photos"
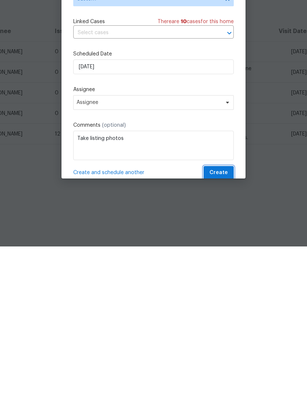
click at [223, 315] on span "Create" at bounding box center [218, 319] width 18 height 9
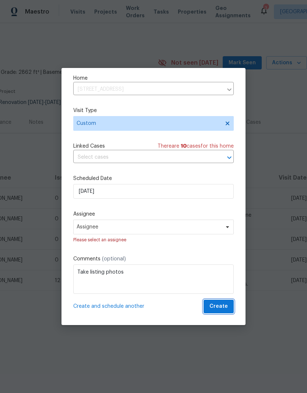
scroll to position [24, 0]
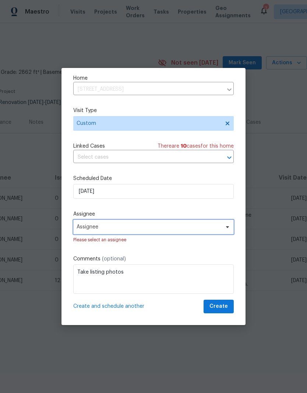
click at [220, 226] on span "Assignee" at bounding box center [148, 227] width 144 height 6
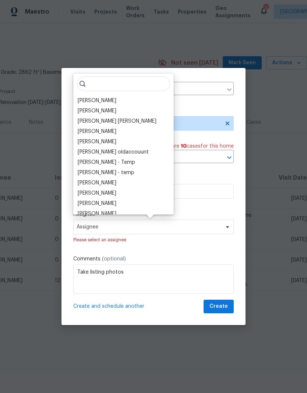
click at [108, 104] on div "[PERSON_NAME]" at bounding box center [97, 100] width 39 height 7
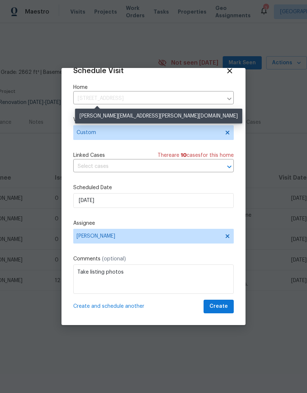
scroll to position [14, 0]
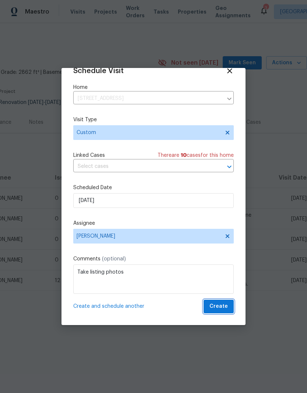
click at [224, 308] on span "Create" at bounding box center [218, 306] width 18 height 9
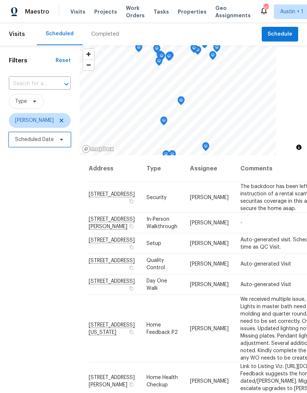
click at [56, 143] on span at bounding box center [60, 140] width 8 height 6
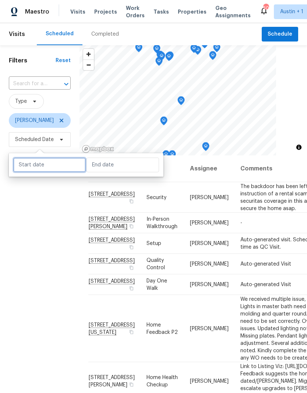
click at [49, 165] on input "text" at bounding box center [49, 165] width 72 height 15
select select "7"
select select "2025"
select select "8"
select select "2025"
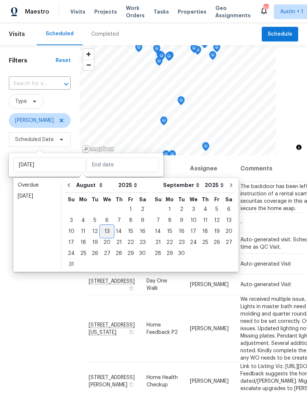
click at [107, 233] on div "13" at bounding box center [107, 231] width 12 height 10
type input "[DATE]"
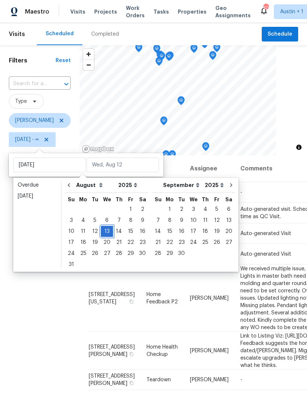
click at [108, 232] on div "13" at bounding box center [107, 231] width 12 height 10
type input "[DATE]"
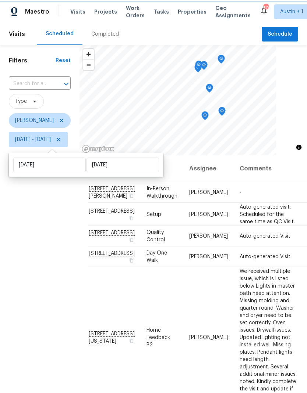
click at [208, 115] on icon "Map marker" at bounding box center [204, 116] width 7 height 8
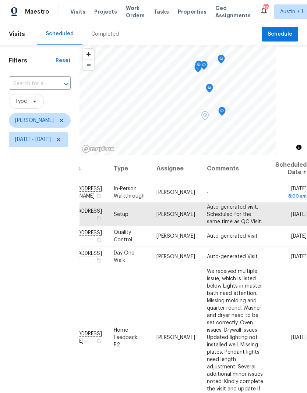
scroll to position [0, 76]
click at [0, 0] on icon at bounding box center [0, 0] width 0 height 0
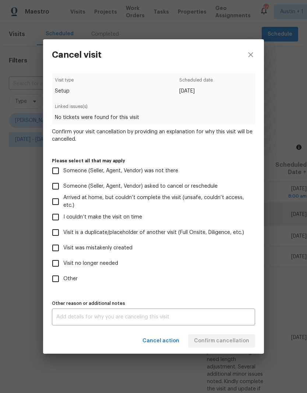
click at [61, 252] on input "Visit was mistakenly created" at bounding box center [55, 247] width 15 height 15
checkbox input "true"
click at [231, 342] on span "Confirm cancellation" at bounding box center [221, 341] width 55 height 9
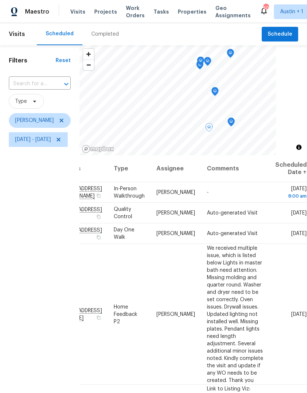
click at [0, 0] on icon at bounding box center [0, 0] width 0 height 0
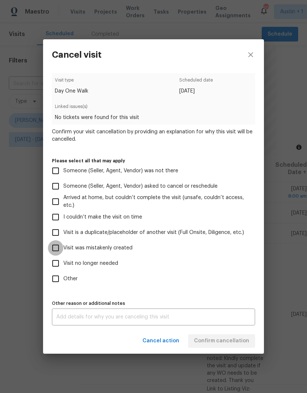
click at [61, 248] on input "Visit was mistakenly created" at bounding box center [55, 247] width 15 height 15
checkbox input "true"
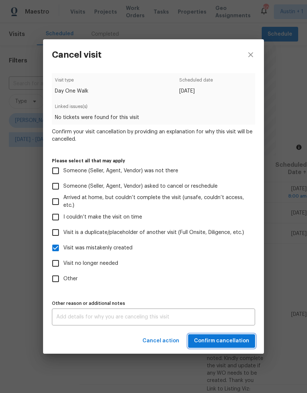
click at [230, 341] on span "Confirm cancellation" at bounding box center [221, 341] width 55 height 9
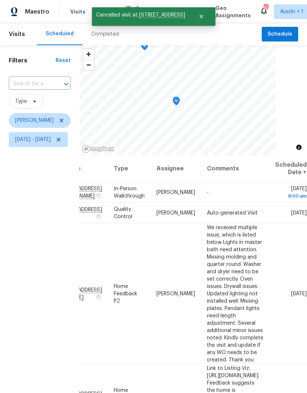
click at [0, 0] on icon at bounding box center [0, 0] width 0 height 0
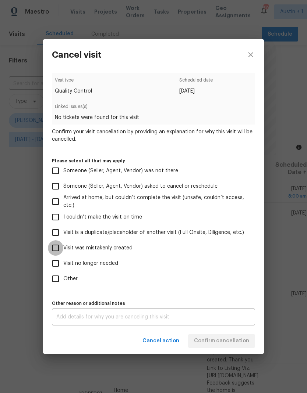
click at [61, 253] on input "Visit was mistakenly created" at bounding box center [55, 247] width 15 height 15
checkbox input "true"
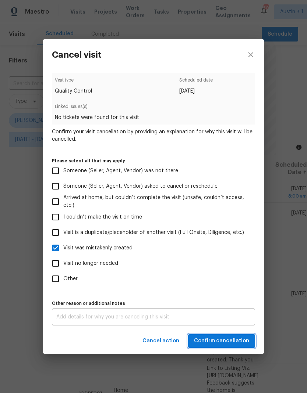
click at [229, 342] on span "Confirm cancellation" at bounding box center [221, 341] width 55 height 9
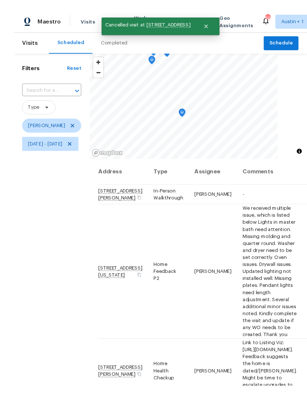
scroll to position [5, 0]
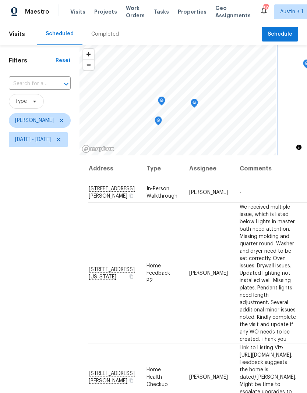
click at [165, 99] on icon "Map marker" at bounding box center [161, 101] width 7 height 8
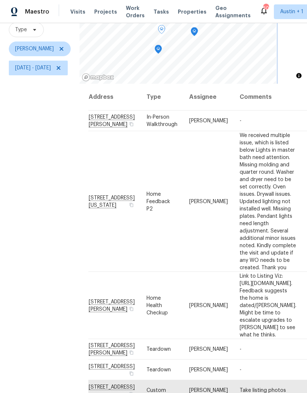
scroll to position [71, 0]
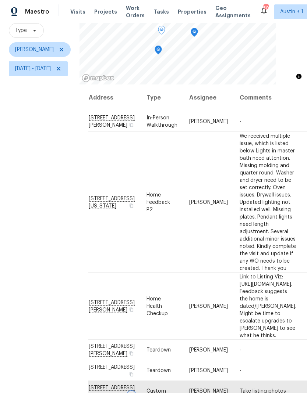
click at [135, 392] on button "button" at bounding box center [131, 395] width 7 height 7
click at [60, 75] on span "[DATE] - [DATE]" at bounding box center [38, 68] width 59 height 15
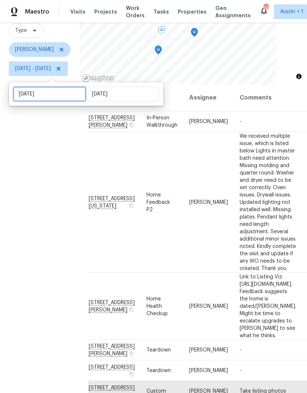
click at [60, 92] on input "[DATE]" at bounding box center [49, 94] width 72 height 15
select select "7"
select select "2025"
select select "8"
select select "2025"
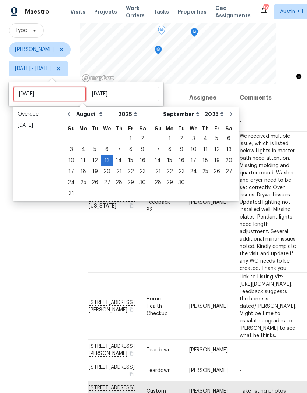
type input "[DATE]"
click at [125, 161] on div "15" at bounding box center [131, 161] width 12 height 10
type input "[DATE]"
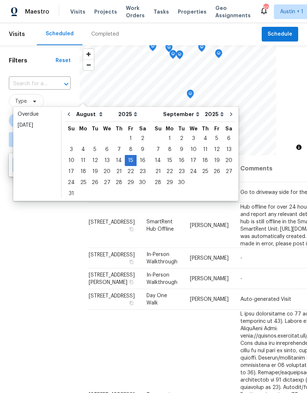
type input "[DATE]"
click at [117, 160] on div "14" at bounding box center [119, 161] width 12 height 10
type input "[DATE]"
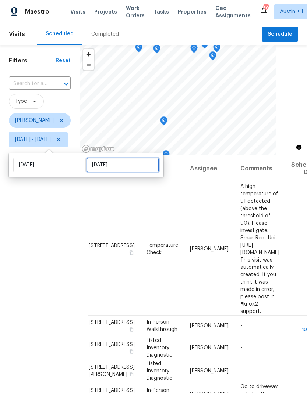
click at [112, 167] on input "[DATE]" at bounding box center [122, 165] width 72 height 15
select select "7"
select select "2025"
select select "8"
select select "2025"
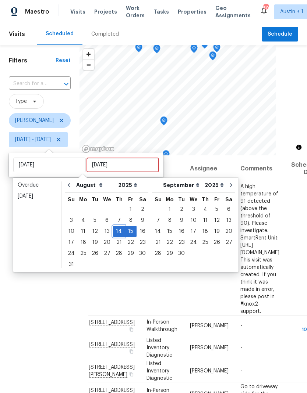
click at [115, 232] on div "14" at bounding box center [119, 231] width 12 height 10
type input "[DATE]"
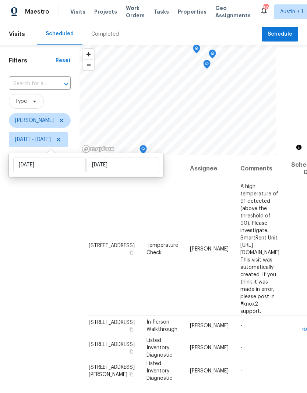
click at [68, 305] on div "Filters Reset ​ Type [PERSON_NAME] [DATE] - [DATE]" at bounding box center [39, 257] width 79 height 425
